Goal: Check status: Check status

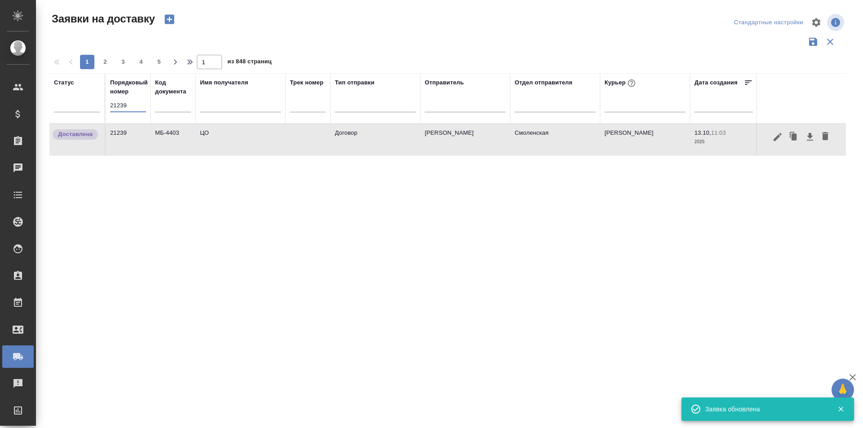
click at [128, 103] on input "21239" at bounding box center [128, 105] width 36 height 13
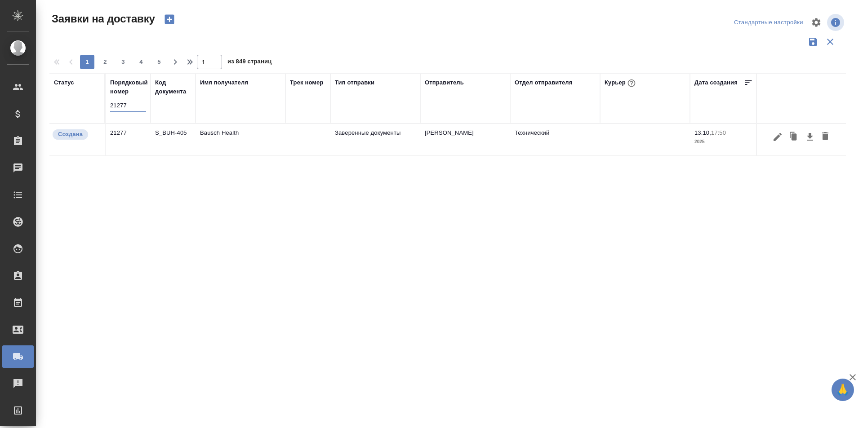
type input "21277"
click at [777, 135] on icon "button" at bounding box center [777, 137] width 11 height 11
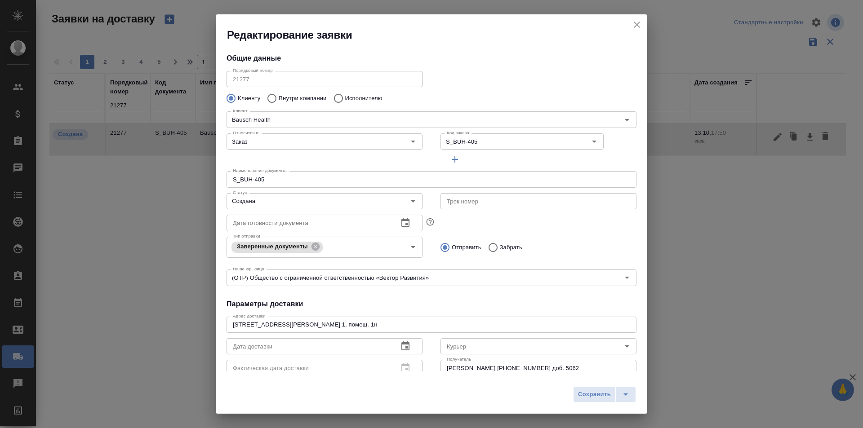
type input "Технический"
type input "[PERSON_NAME]"
type input "[PHONE_NUMBER] доб. 5062"
type input "[PERSON_NAME]"
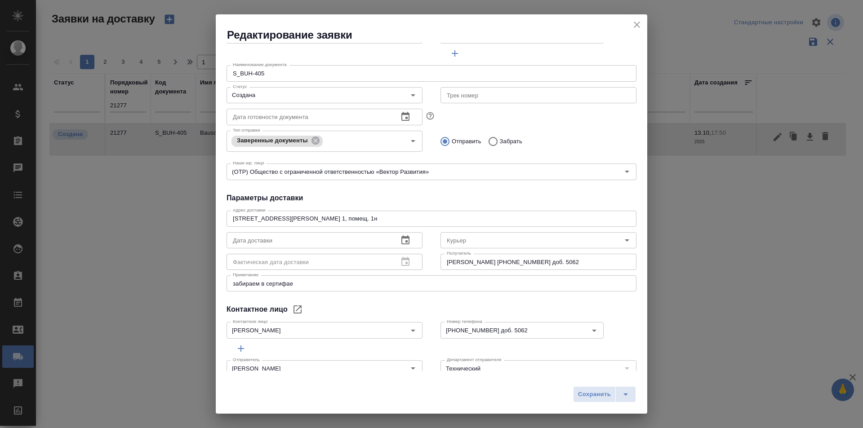
scroll to position [122, 0]
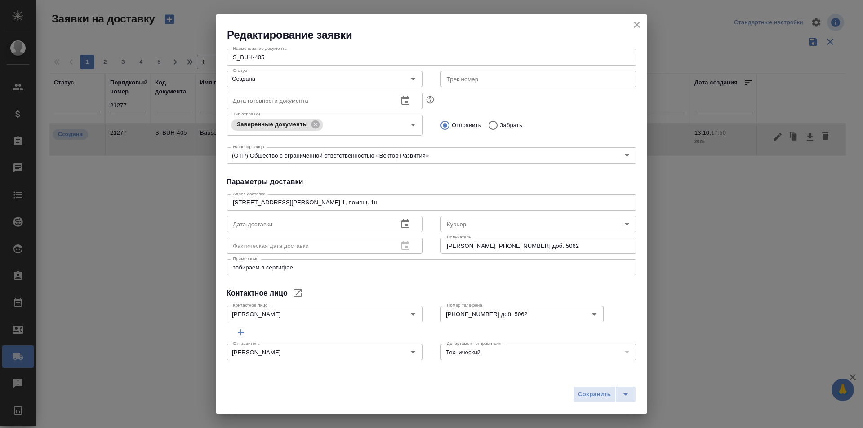
click at [644, 25] on div "Редактирование заявки" at bounding box center [432, 28] width 432 height 28
click at [637, 26] on icon "close" at bounding box center [637, 25] width 6 height 6
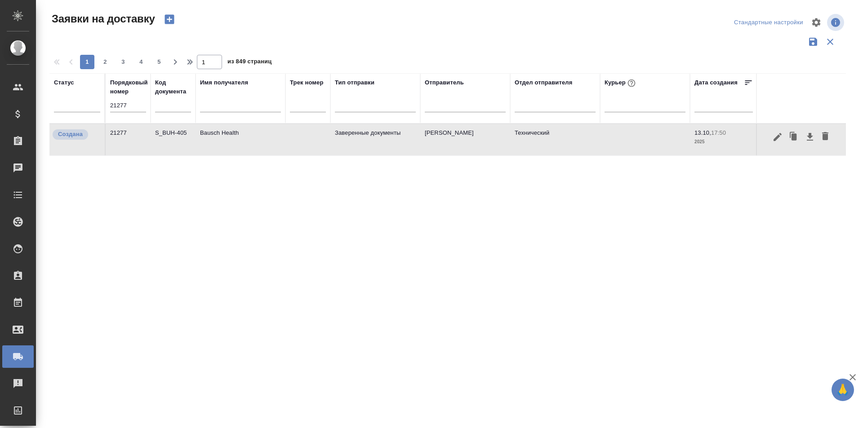
click at [132, 110] on input "21277" at bounding box center [128, 105] width 36 height 13
paste input "6"
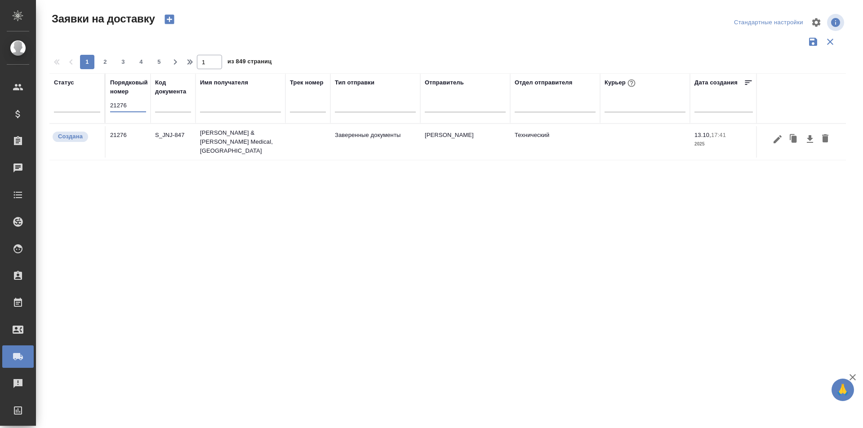
type input "21276"
click at [776, 138] on icon "button" at bounding box center [778, 139] width 8 height 8
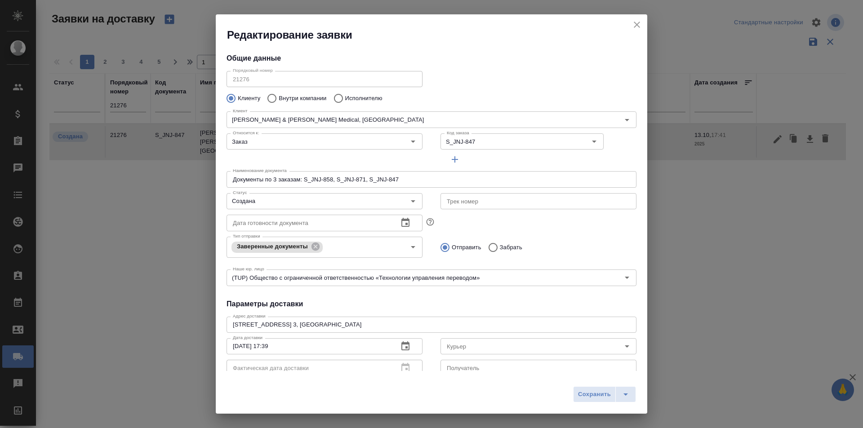
type input "[PERSON_NAME]"
type input "[PHONE_NUMBER]"
